Goal: Task Accomplishment & Management: Manage account settings

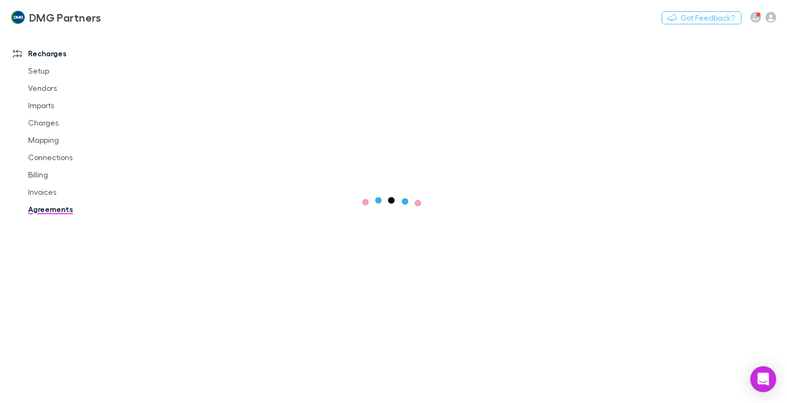
click at [59, 208] on link "Agreements" at bounding box center [78, 209] width 123 height 17
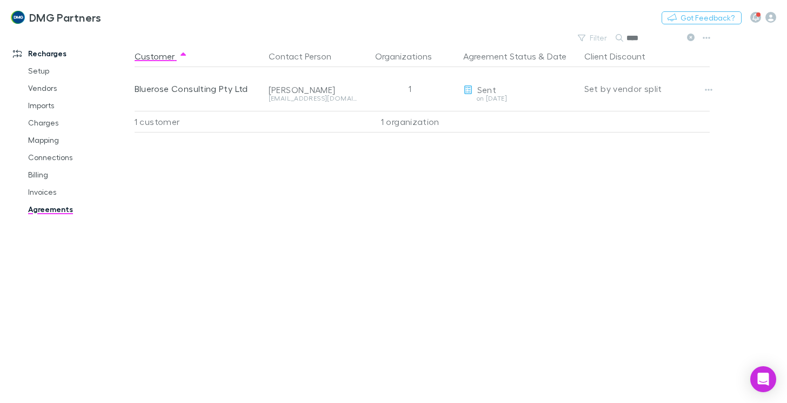
drag, startPoint x: 647, startPoint y: 37, endPoint x: 630, endPoint y: 36, distance: 16.8
click at [625, 38] on div "****" at bounding box center [656, 37] width 81 height 13
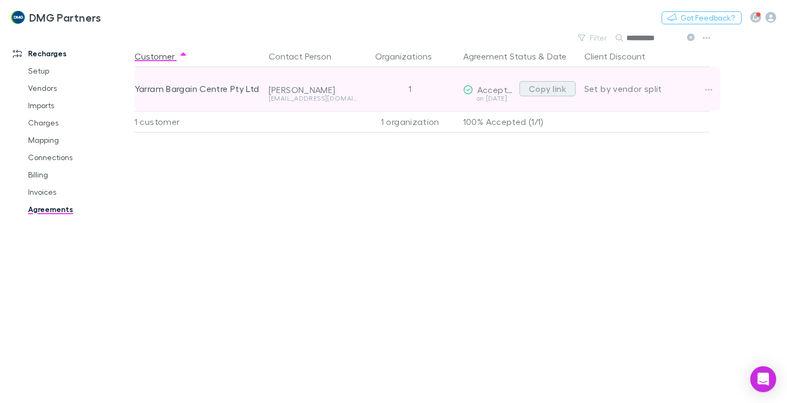
type input "**********"
click at [547, 91] on button "Copy link" at bounding box center [548, 88] width 56 height 15
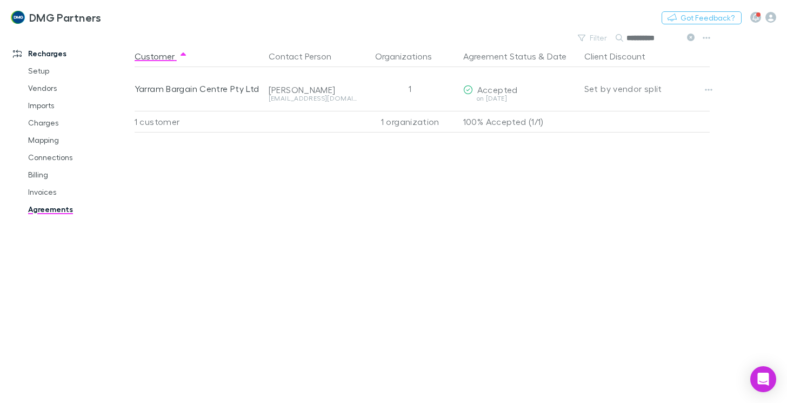
click at [44, 212] on link "Agreements" at bounding box center [78, 209] width 123 height 17
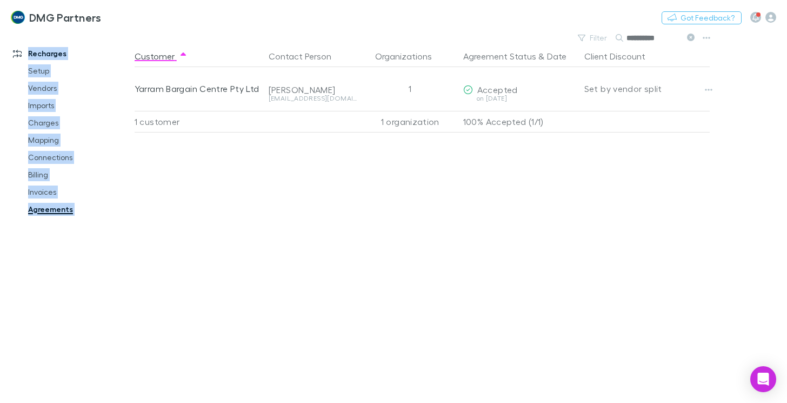
drag, startPoint x: 674, startPoint y: 29, endPoint x: 623, endPoint y: 36, distance: 50.8
click at [623, 36] on div "**********" at bounding box center [393, 201] width 787 height 403
copy div "Recharges Setup Vendors Imports Charges Mapping Connections Billing Invoices Ag…"
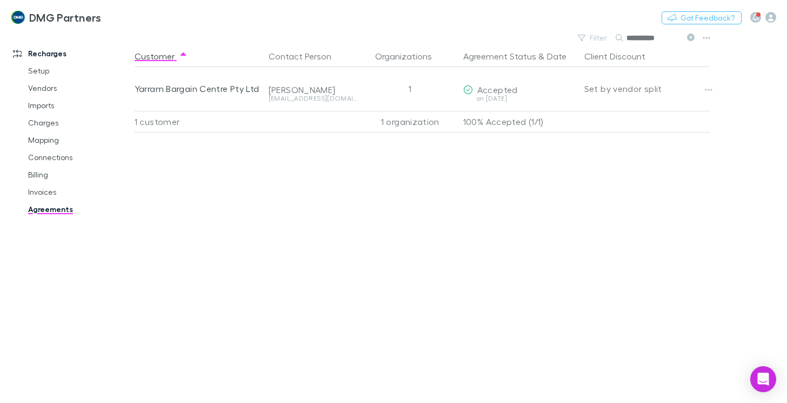
drag, startPoint x: 666, startPoint y: 38, endPoint x: 627, endPoint y: 38, distance: 38.9
click at [623, 40] on div "**********" at bounding box center [656, 37] width 81 height 13
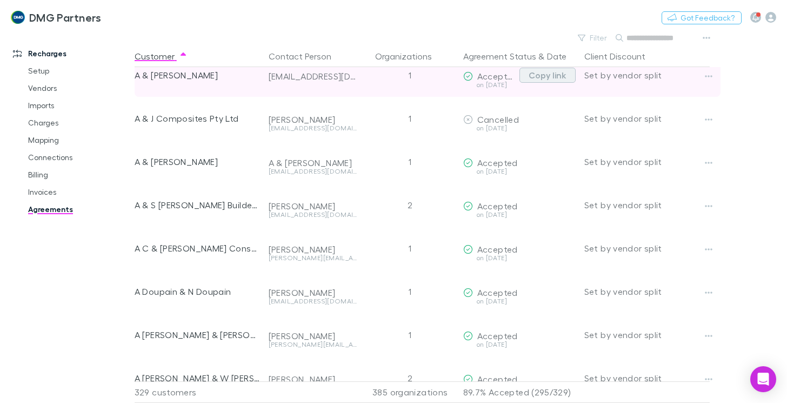
scroll to position [54, 0]
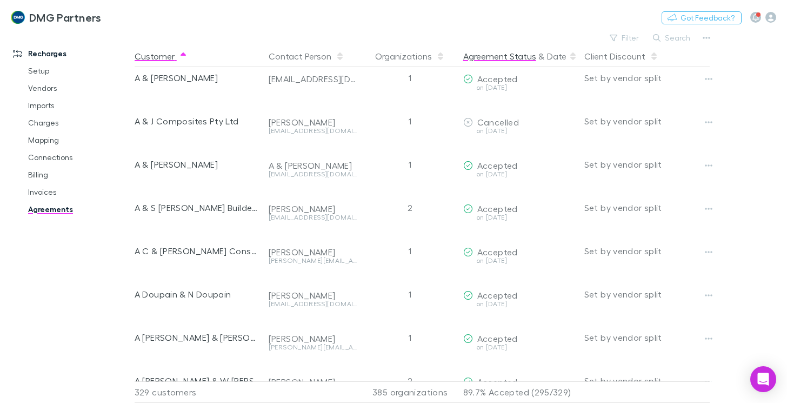
click at [508, 62] on button "Agreement Status" at bounding box center [499, 56] width 73 height 22
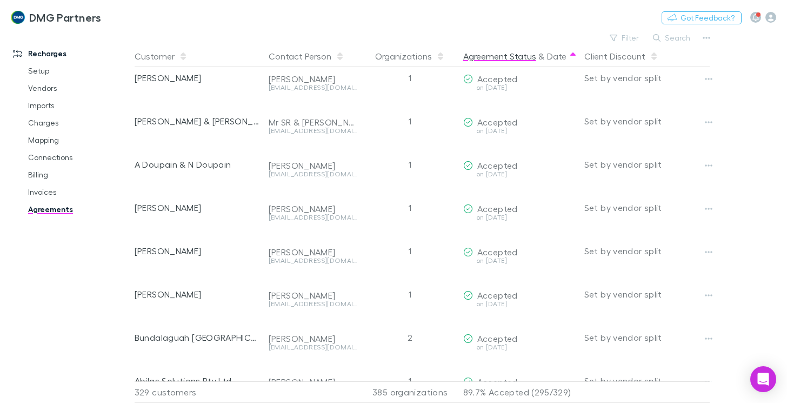
click at [509, 57] on button "Agreement Status" at bounding box center [499, 56] width 73 height 22
click at [570, 58] on icon at bounding box center [572, 58] width 5 height 3
click at [526, 60] on button "Agreement Status" at bounding box center [499, 56] width 73 height 22
click at [526, 58] on button "Agreement Status" at bounding box center [499, 56] width 73 height 22
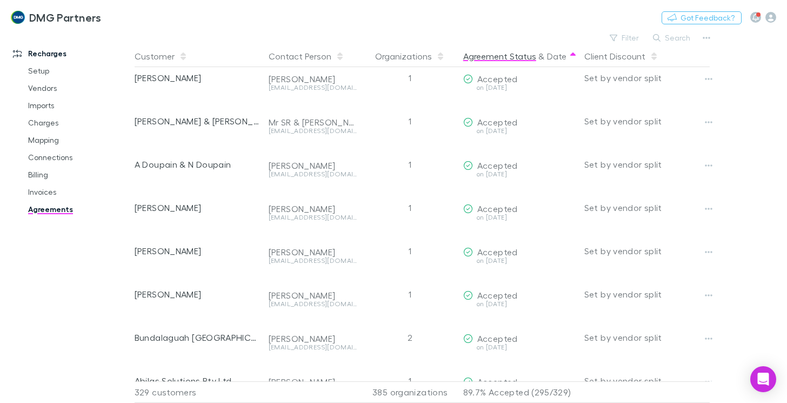
click at [501, 58] on button "Agreement Status" at bounding box center [499, 56] width 73 height 22
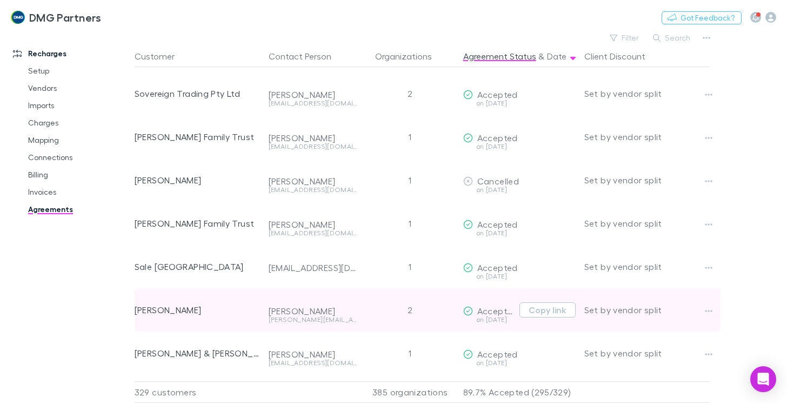
scroll to position [1857, 0]
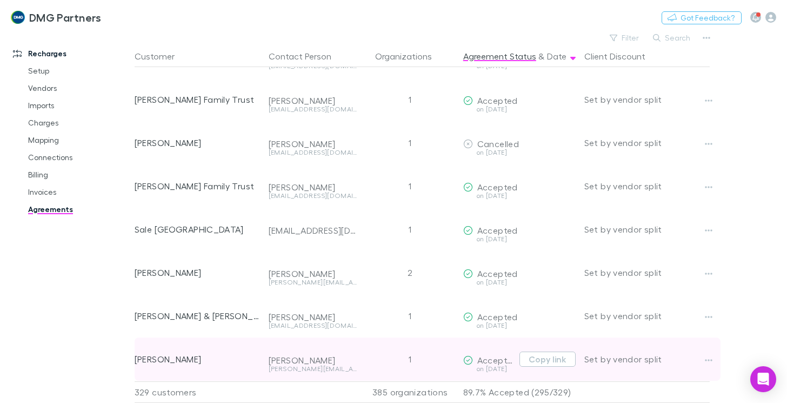
drag, startPoint x: 318, startPoint y: 377, endPoint x: 321, endPoint y: 371, distance: 7.0
click at [321, 371] on div "Customer Contact Person Organizations Agreement Status & Date Client Discount […" at bounding box center [432, 223] width 595 height 357
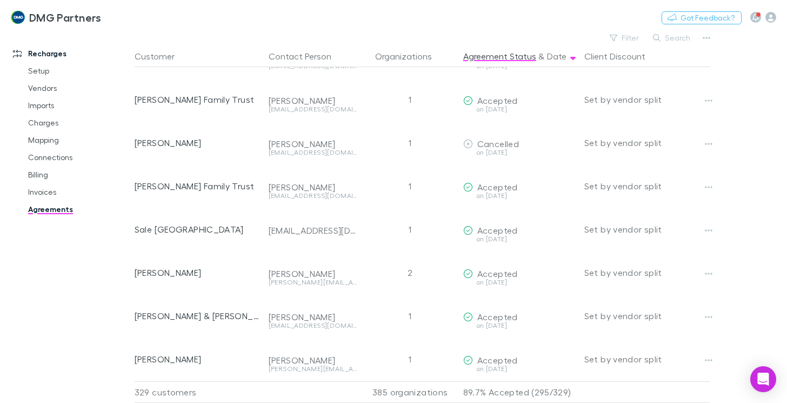
click at [747, 252] on main "Filter Search Customer Contact Person Organizations Agreement Status & Date Cli…" at bounding box center [461, 216] width 653 height 373
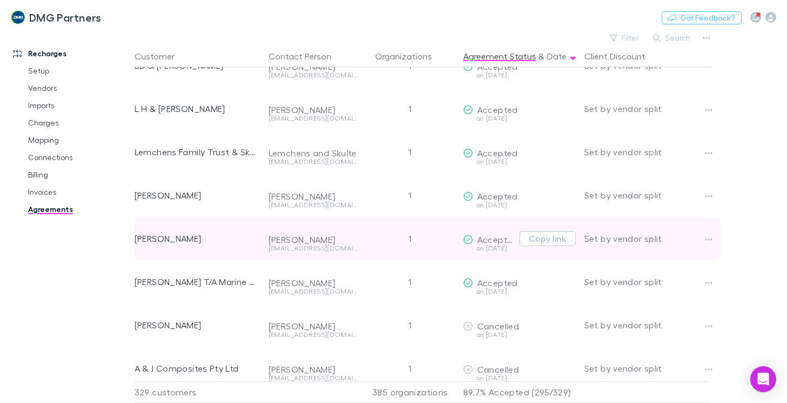
scroll to position [1190, 0]
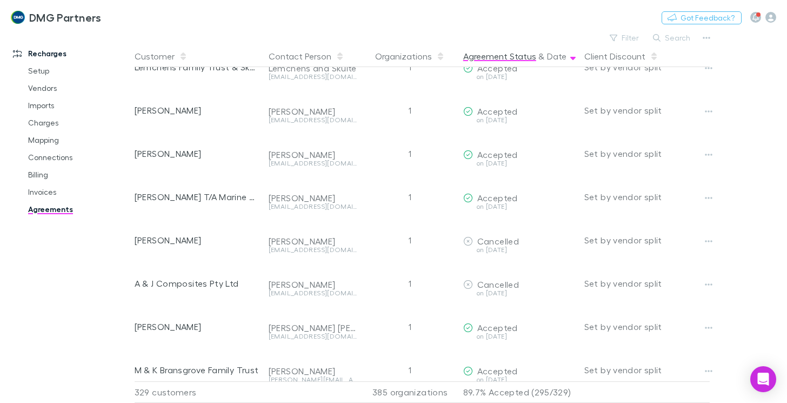
click at [501, 57] on button "Agreement Status" at bounding box center [499, 56] width 73 height 22
click at [523, 58] on button "Agreement Status" at bounding box center [499, 56] width 73 height 22
click at [522, 58] on button "Agreement Status" at bounding box center [499, 56] width 73 height 22
click at [509, 56] on button "Agreement Status" at bounding box center [499, 56] width 73 height 22
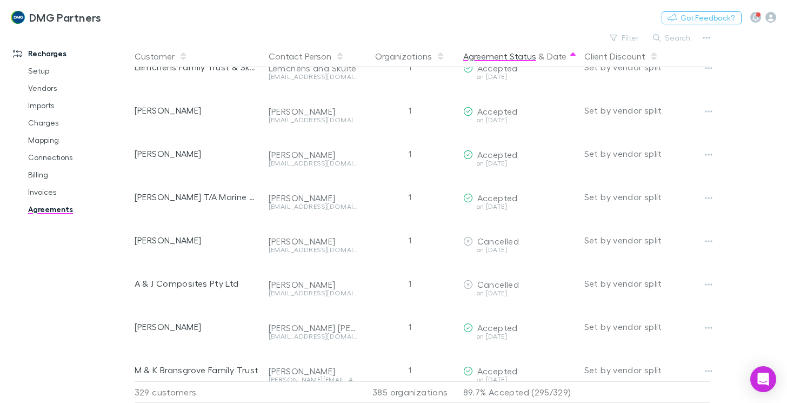
click at [500, 57] on button "Agreement Status" at bounding box center [499, 56] width 73 height 22
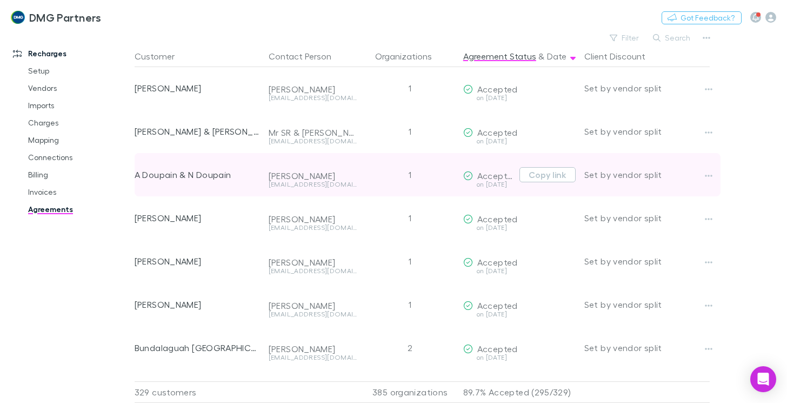
scroll to position [0, 0]
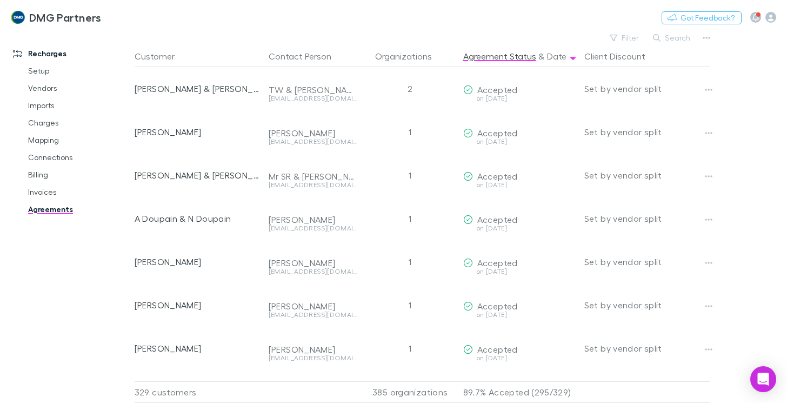
click at [193, 38] on div "Filter Search" at bounding box center [425, 37] width 580 height 15
click at [636, 37] on button "Filter" at bounding box center [625, 37] width 41 height 13
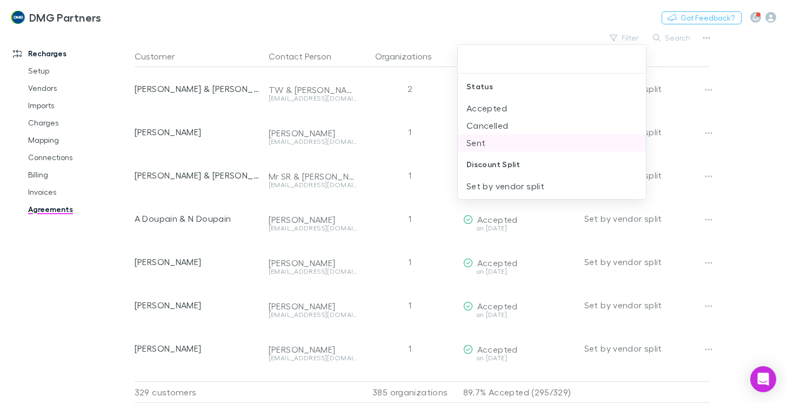
click at [480, 143] on li "Sent" at bounding box center [552, 142] width 188 height 17
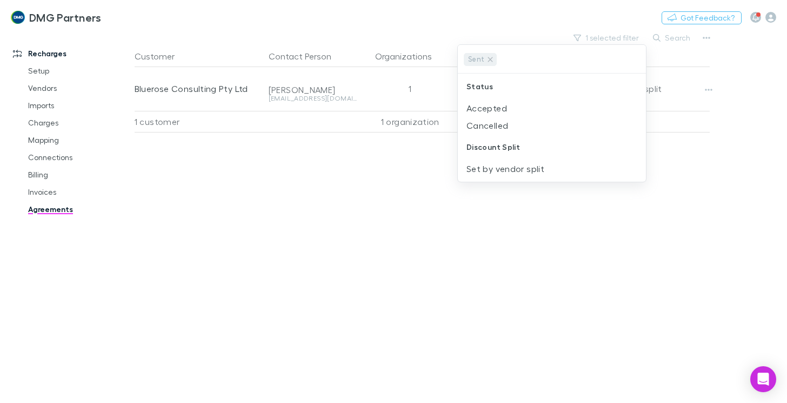
click at [389, 242] on div at bounding box center [393, 201] width 787 height 403
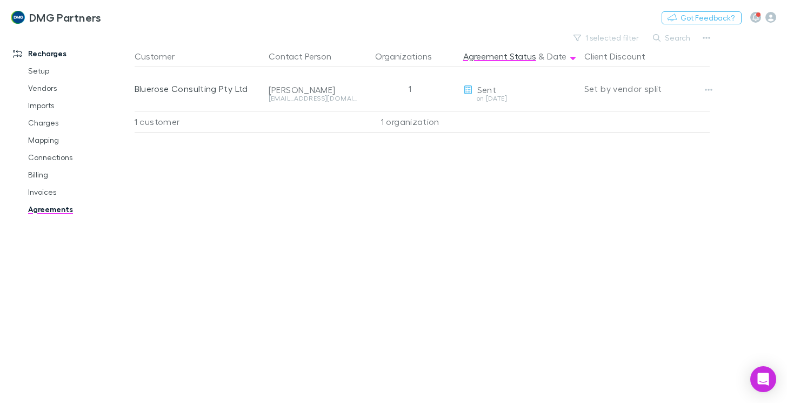
click at [40, 208] on link "Agreements" at bounding box center [78, 209] width 123 height 17
click at [39, 210] on link "Agreements" at bounding box center [78, 209] width 123 height 17
click at [628, 37] on button "1 selected filter" at bounding box center [606, 37] width 77 height 13
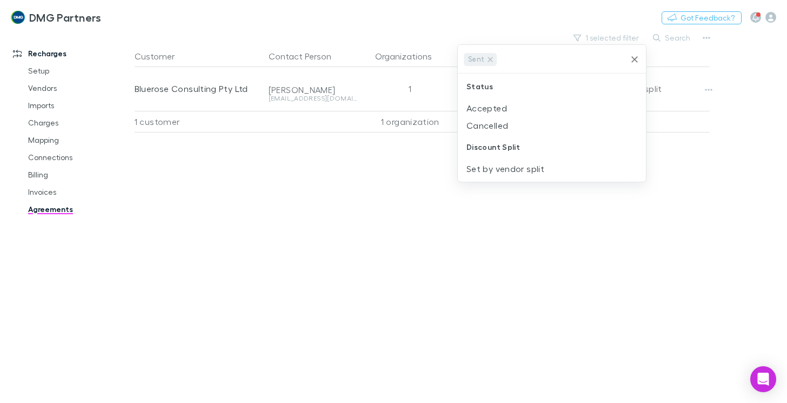
click at [632, 61] on icon "Clear" at bounding box center [634, 59] width 11 height 11
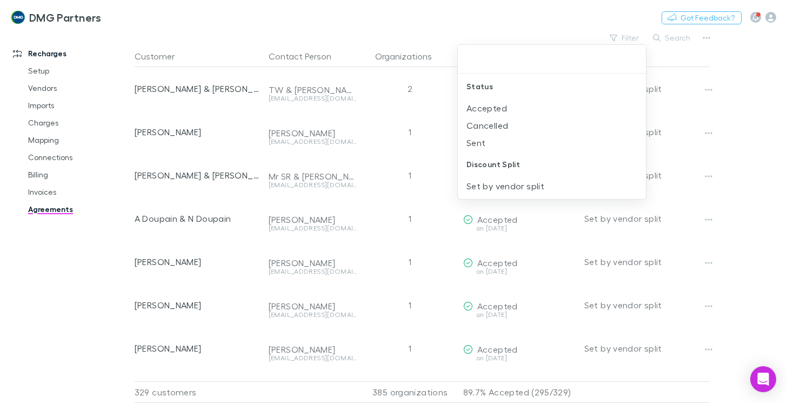
click at [627, 377] on div at bounding box center [393, 201] width 787 height 403
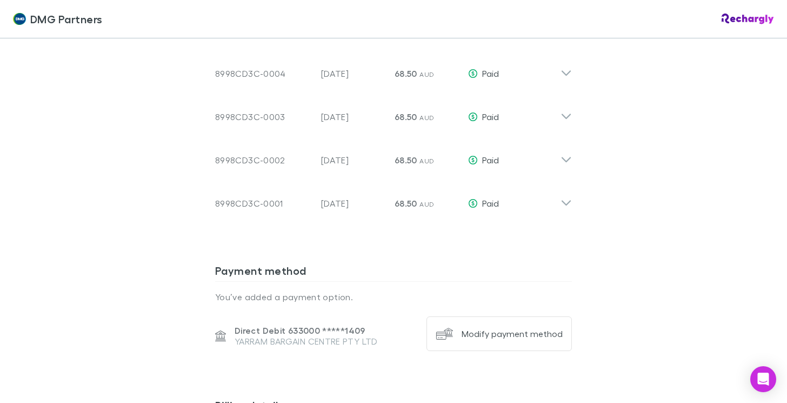
scroll to position [1136, 0]
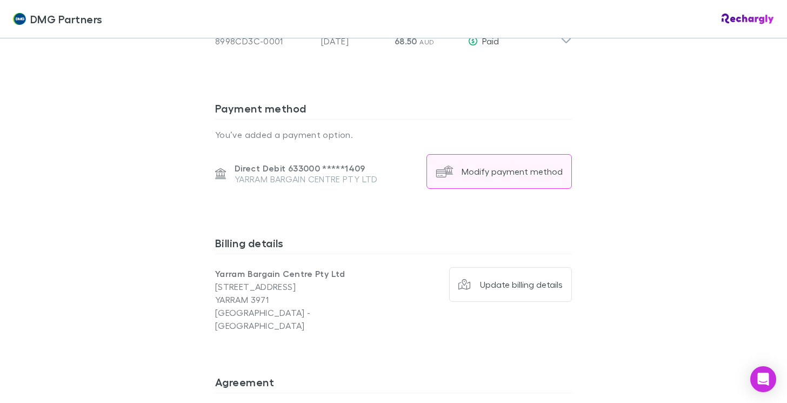
click at [487, 166] on div "Modify payment method" at bounding box center [512, 171] width 101 height 11
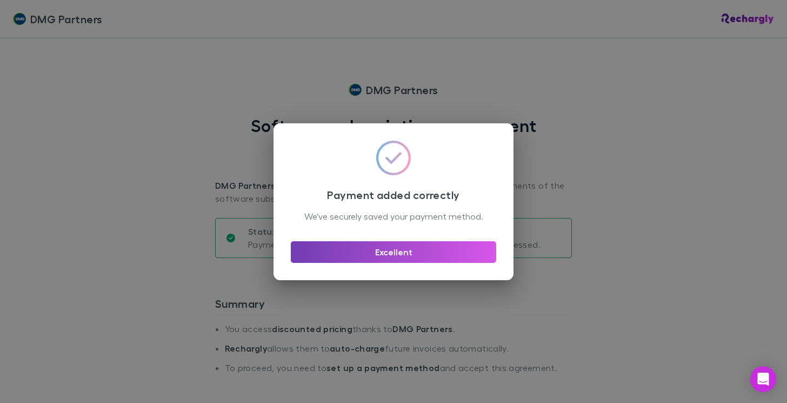
click at [428, 261] on button "Excellent" at bounding box center [393, 252] width 205 height 22
